Goal: Task Accomplishment & Management: Manage account settings

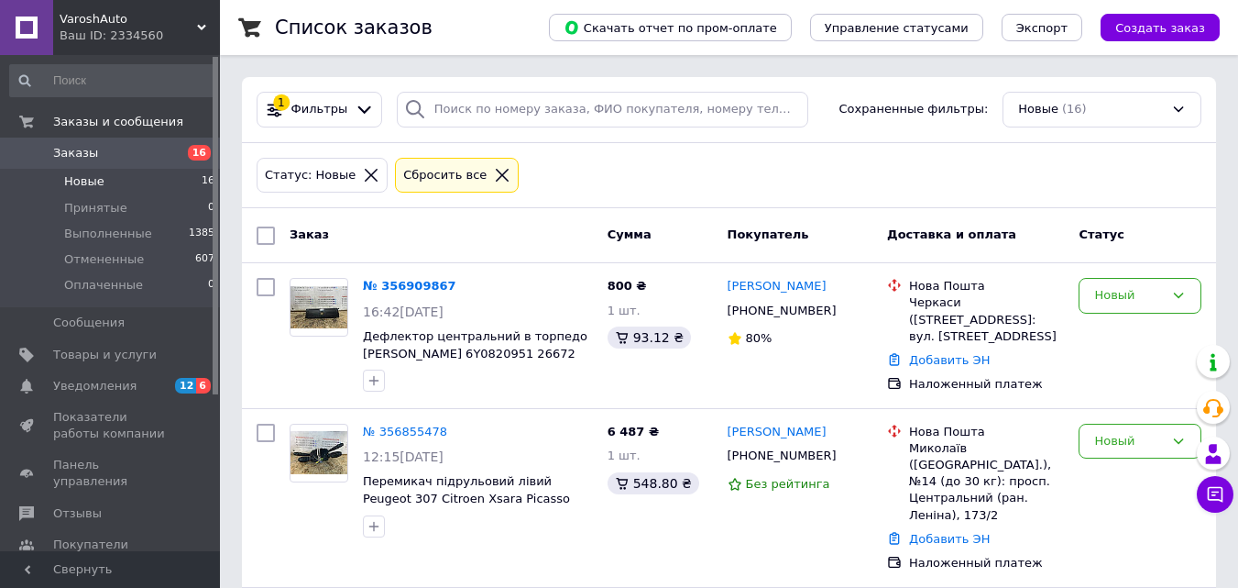
click at [146, 184] on li "Новые 16" at bounding box center [112, 182] width 225 height 26
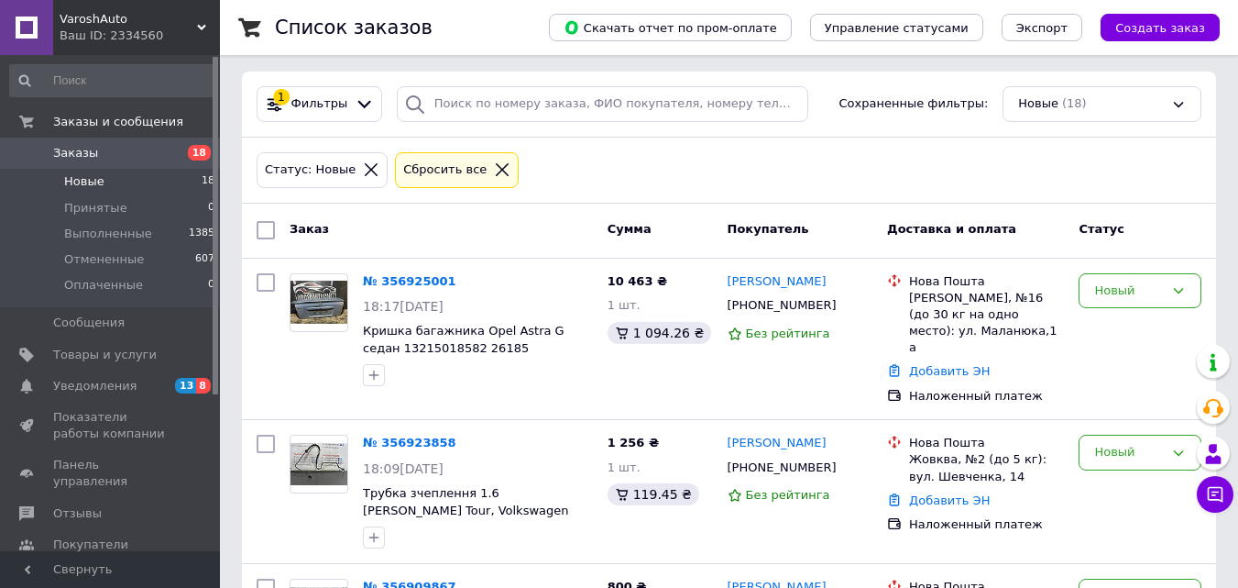
scroll to position [183, 0]
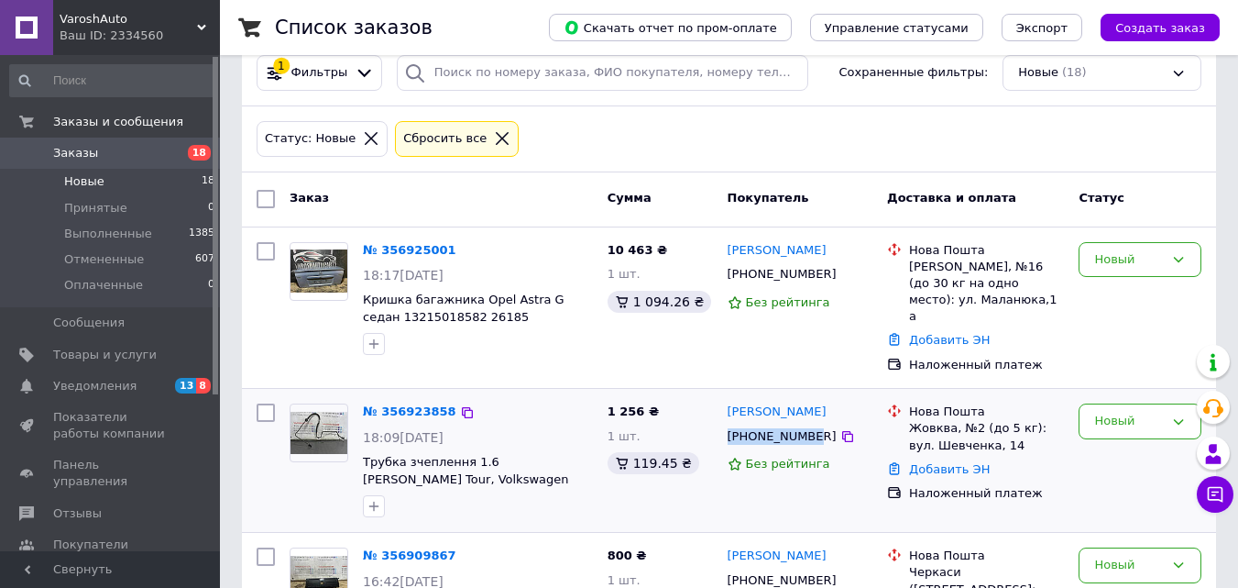
drag, startPoint x: 809, startPoint y: 420, endPoint x: 742, endPoint y: 423, distance: 67.9
click at [729, 424] on div "[PHONE_NUMBER]" at bounding box center [782, 436] width 116 height 24
drag, startPoint x: 811, startPoint y: 423, endPoint x: 732, endPoint y: 424, distance: 78.8
click at [725, 424] on div "[PHONE_NUMBER]" at bounding box center [782, 436] width 116 height 24
click at [482, 456] on span "Трубка зчеплення 1.6 [PERSON_NAME] Tour, Volkswagen Golf IV 27316" at bounding box center [466, 479] width 206 height 48
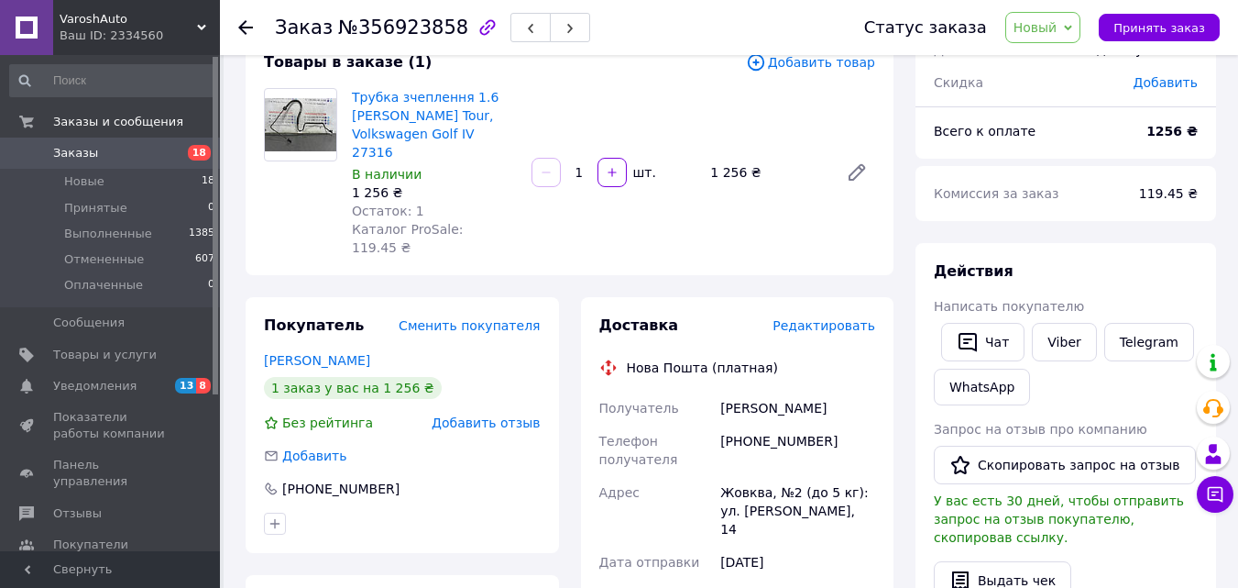
scroll to position [92, 0]
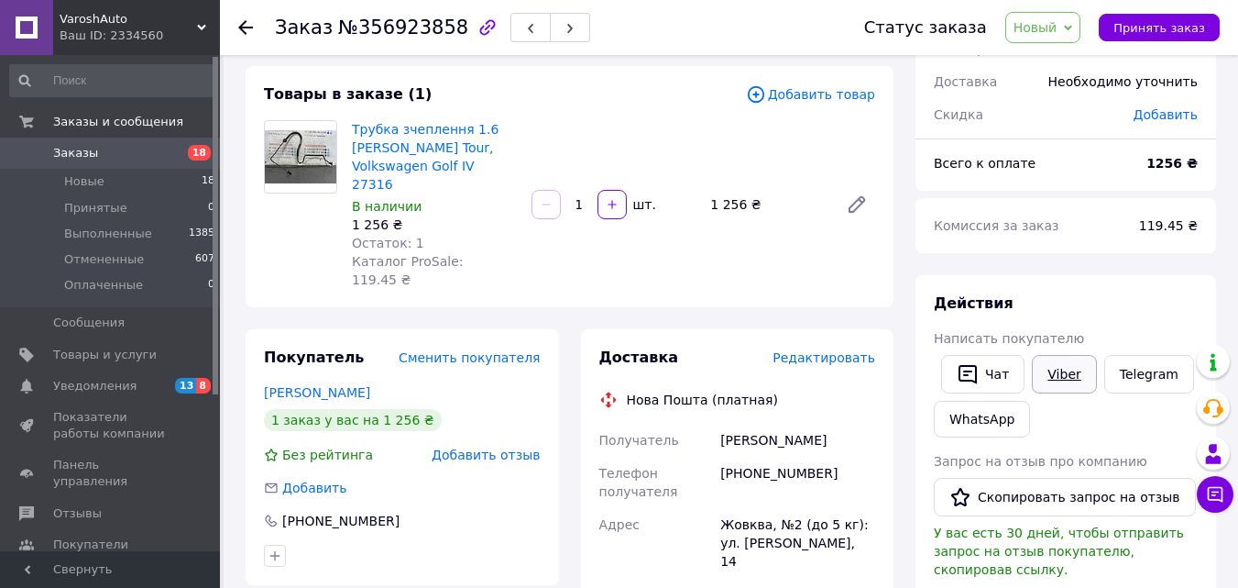
click at [1045, 371] on link "Viber" at bounding box center [1064, 374] width 64 height 38
click at [313, 170] on img at bounding box center [300, 157] width 71 height 54
click at [105, 174] on li "Новые 18" at bounding box center [112, 182] width 225 height 26
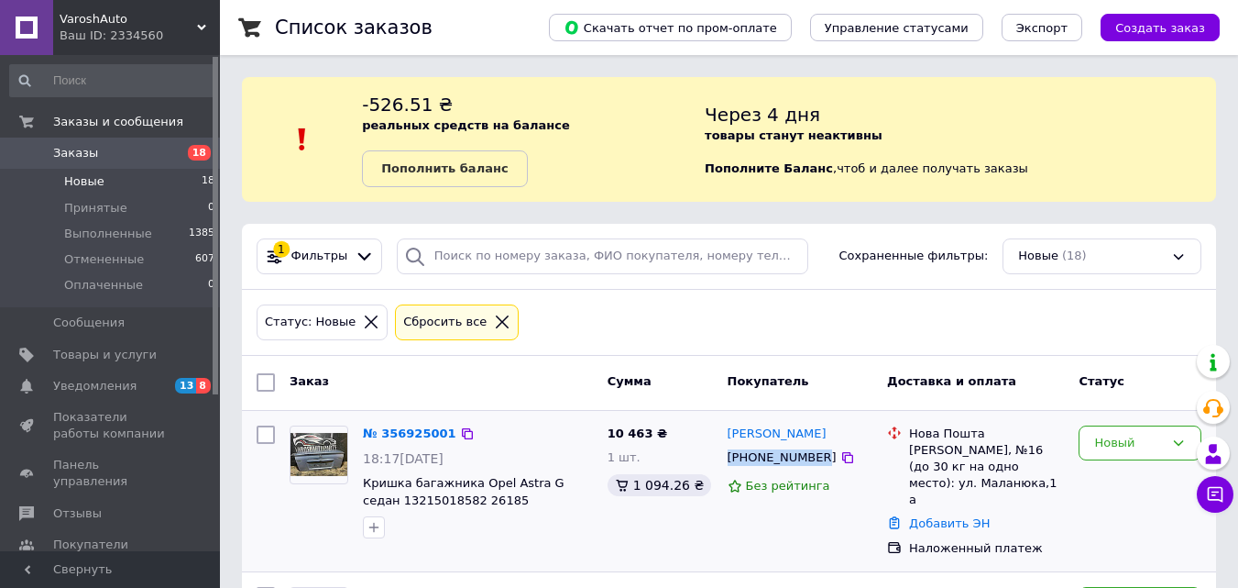
drag, startPoint x: 810, startPoint y: 456, endPoint x: 723, endPoint y: 463, distance: 87.3
click at [724, 463] on div "[PHONE_NUMBER]" at bounding box center [782, 457] width 116 height 24
click at [820, 356] on div "Заказ Сумма Покупатель Доставка и оплата Статус" at bounding box center [729, 383] width 974 height 55
click at [381, 500] on span "Кришка багажника Opel Astra G седан 13215018582 26185" at bounding box center [464, 491] width 202 height 31
